Goal: Find specific page/section: Find specific page/section

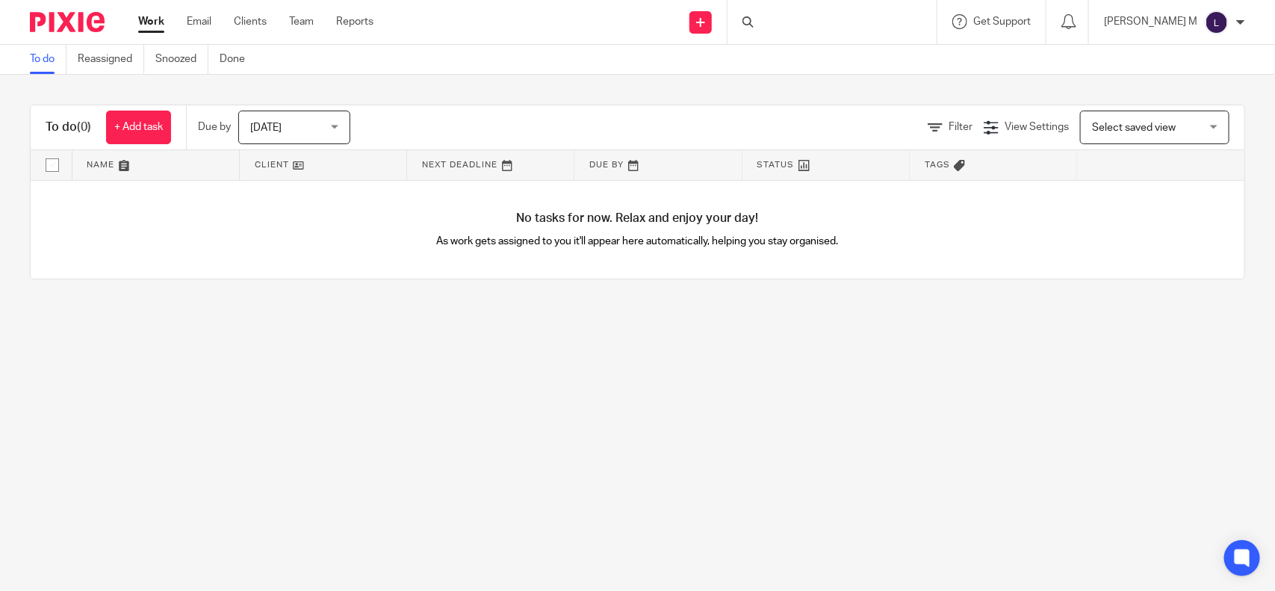
click at [792, 24] on div at bounding box center [831, 22] width 209 height 44
click at [792, 19] on input "Search" at bounding box center [824, 24] width 134 height 13
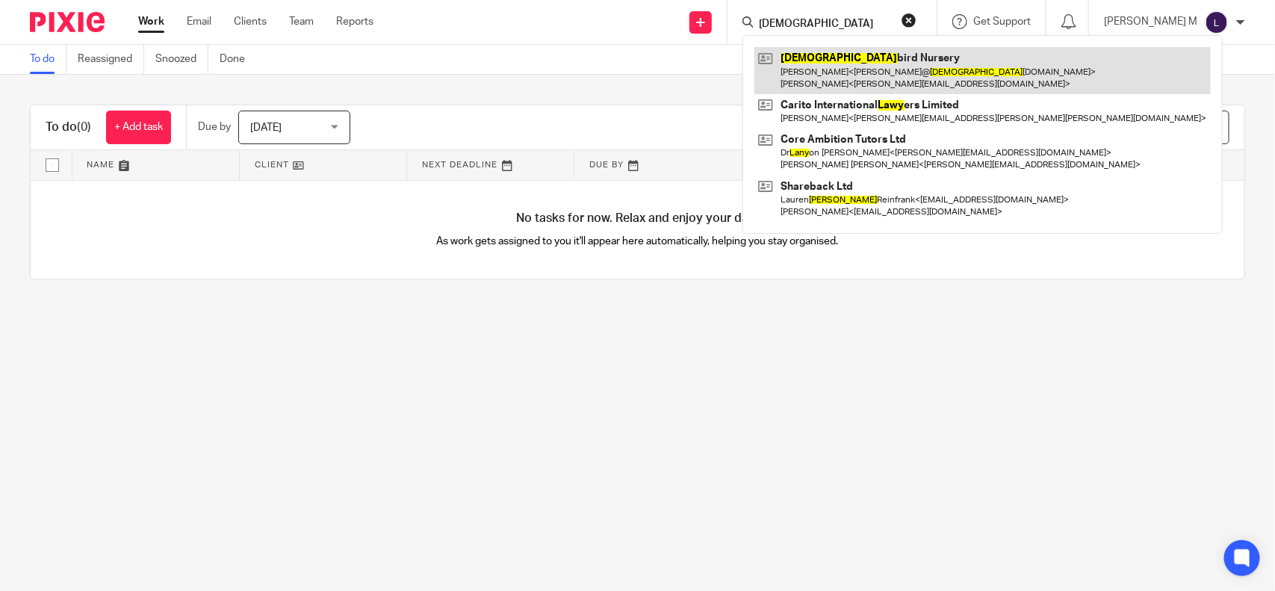
type input "[DEMOGRAPHIC_DATA]"
click at [830, 58] on link at bounding box center [982, 70] width 456 height 46
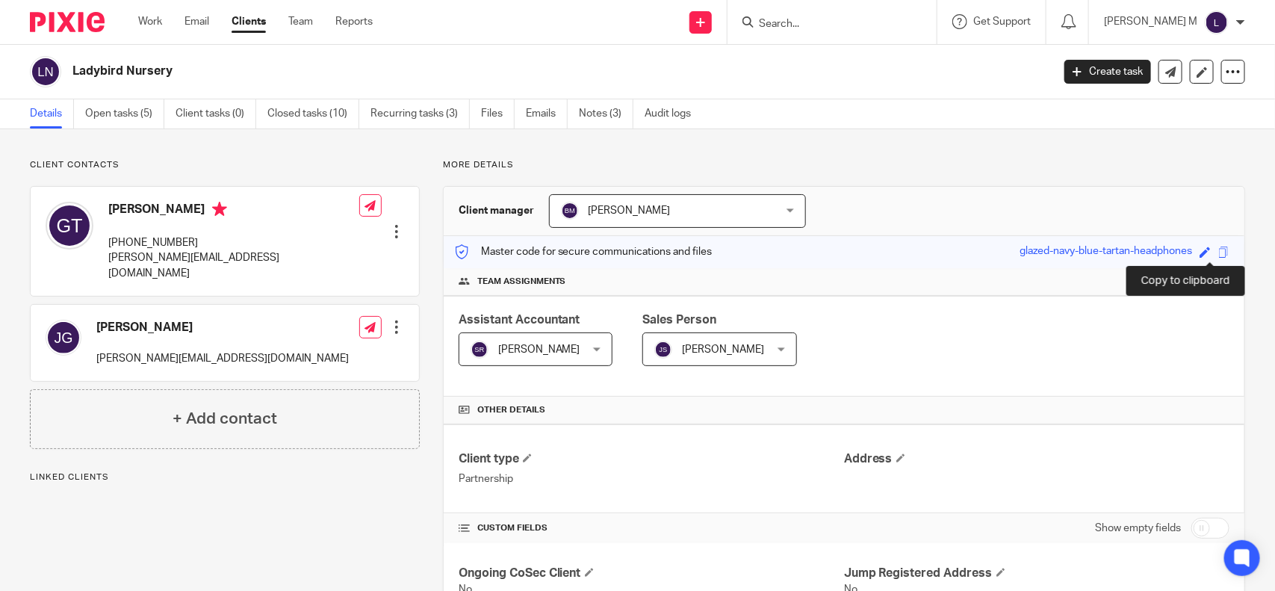
click at [1218, 246] on span at bounding box center [1223, 251] width 11 height 11
